Goal: Find specific page/section: Find specific page/section

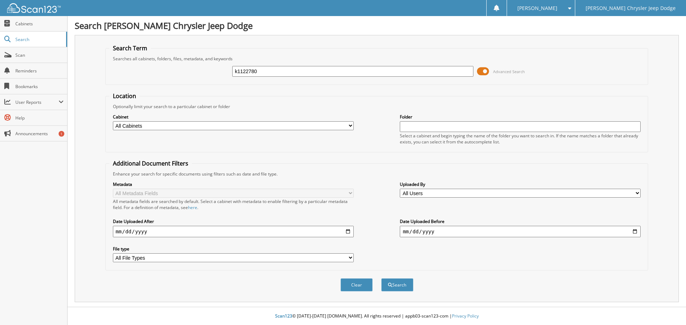
type input "k1122780"
click at [381, 279] on button "Search" at bounding box center [397, 285] width 32 height 13
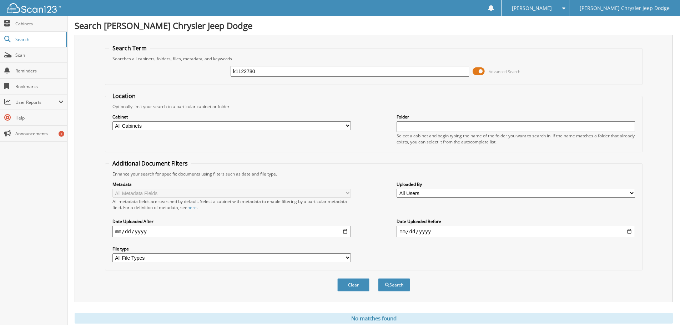
click at [253, 66] on input "k1122780" at bounding box center [350, 71] width 239 height 11
click at [251, 70] on input "k1122780" at bounding box center [350, 71] width 239 height 11
